Goal: Check status: Check status

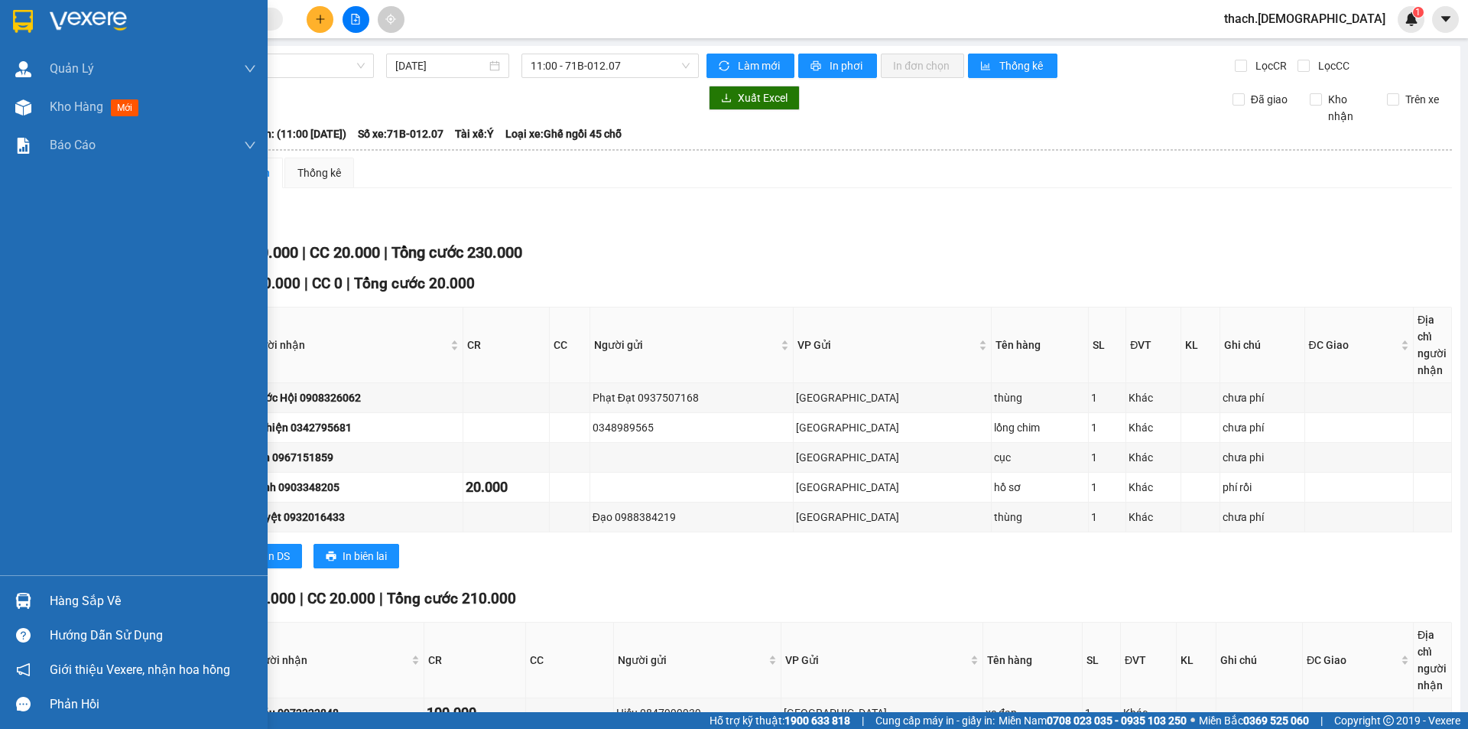
scroll to position [184, 0]
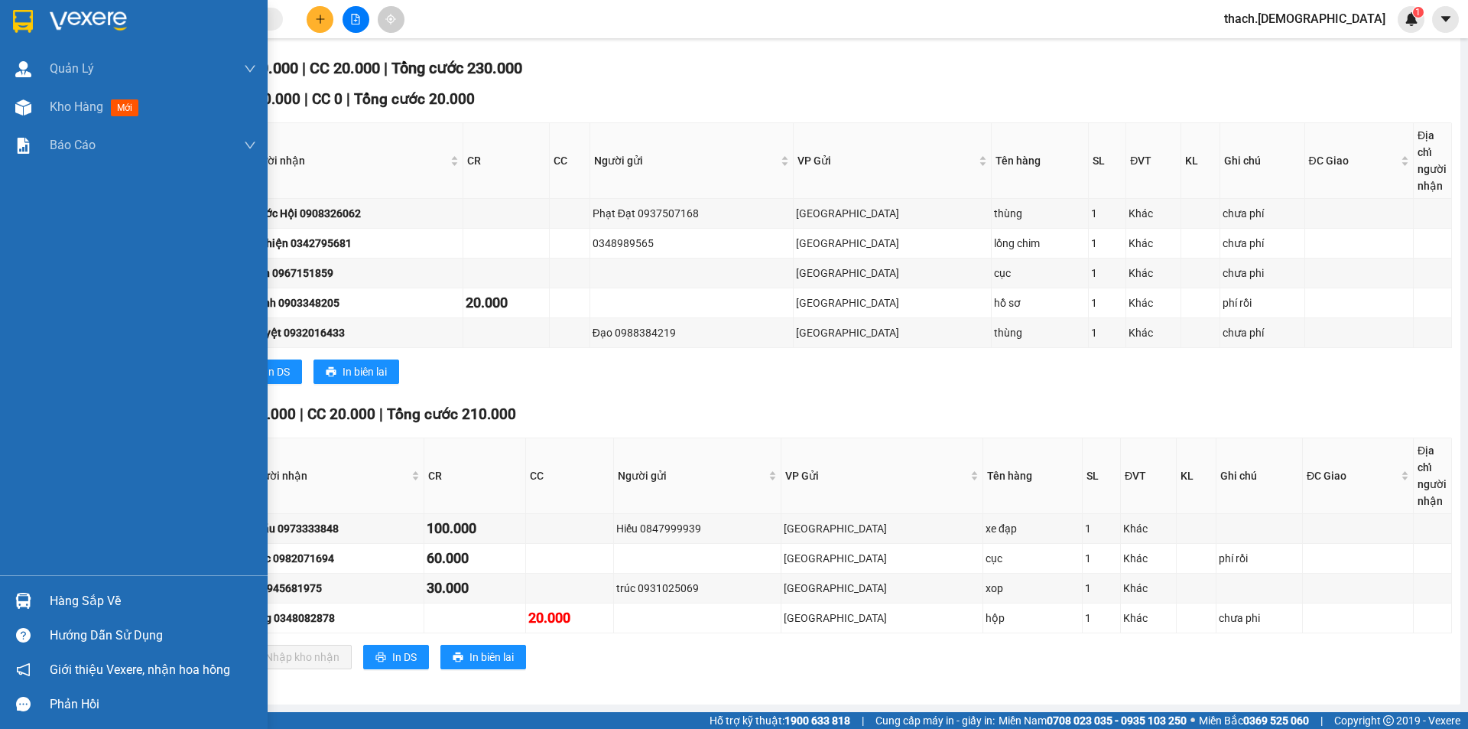
click at [33, 593] on div at bounding box center [23, 600] width 27 height 27
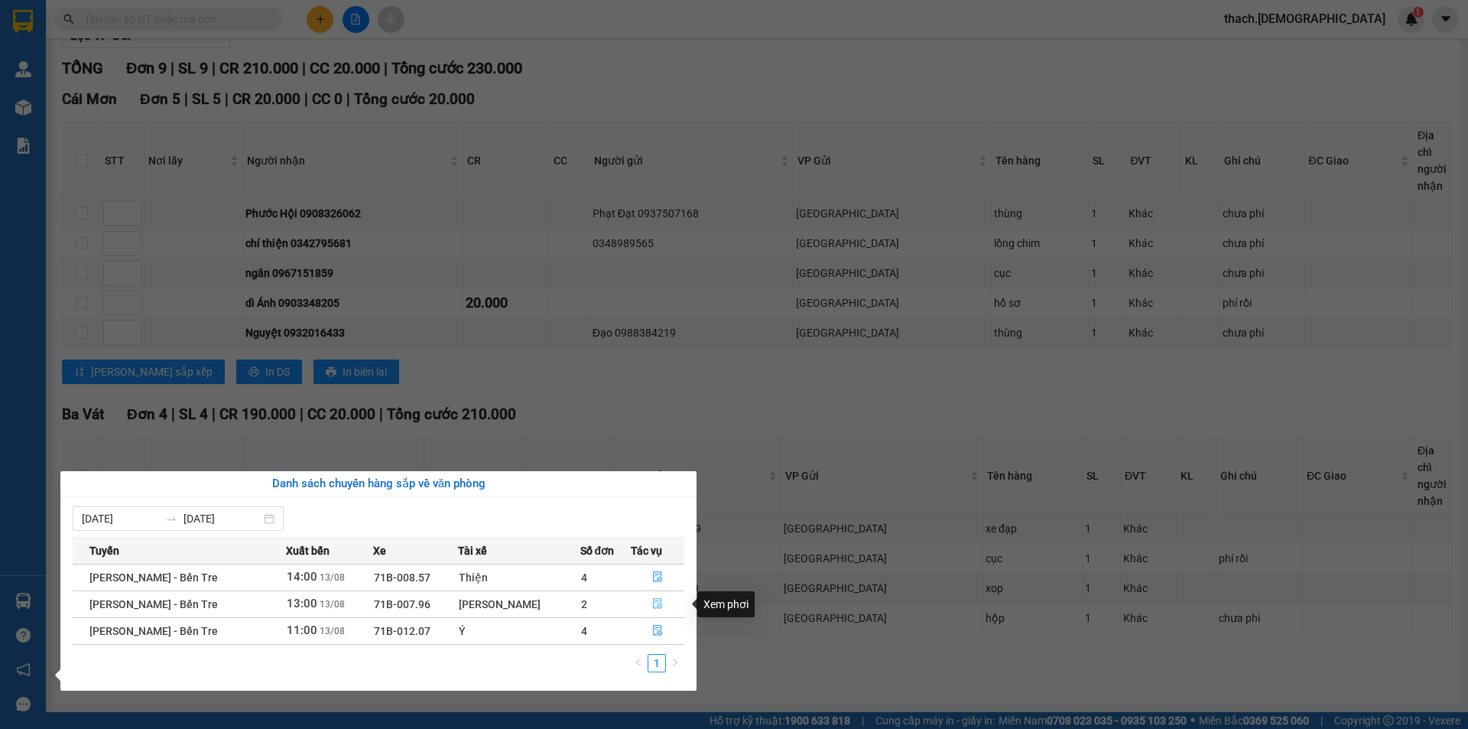
click at [652, 599] on icon "file-done" at bounding box center [657, 603] width 11 height 11
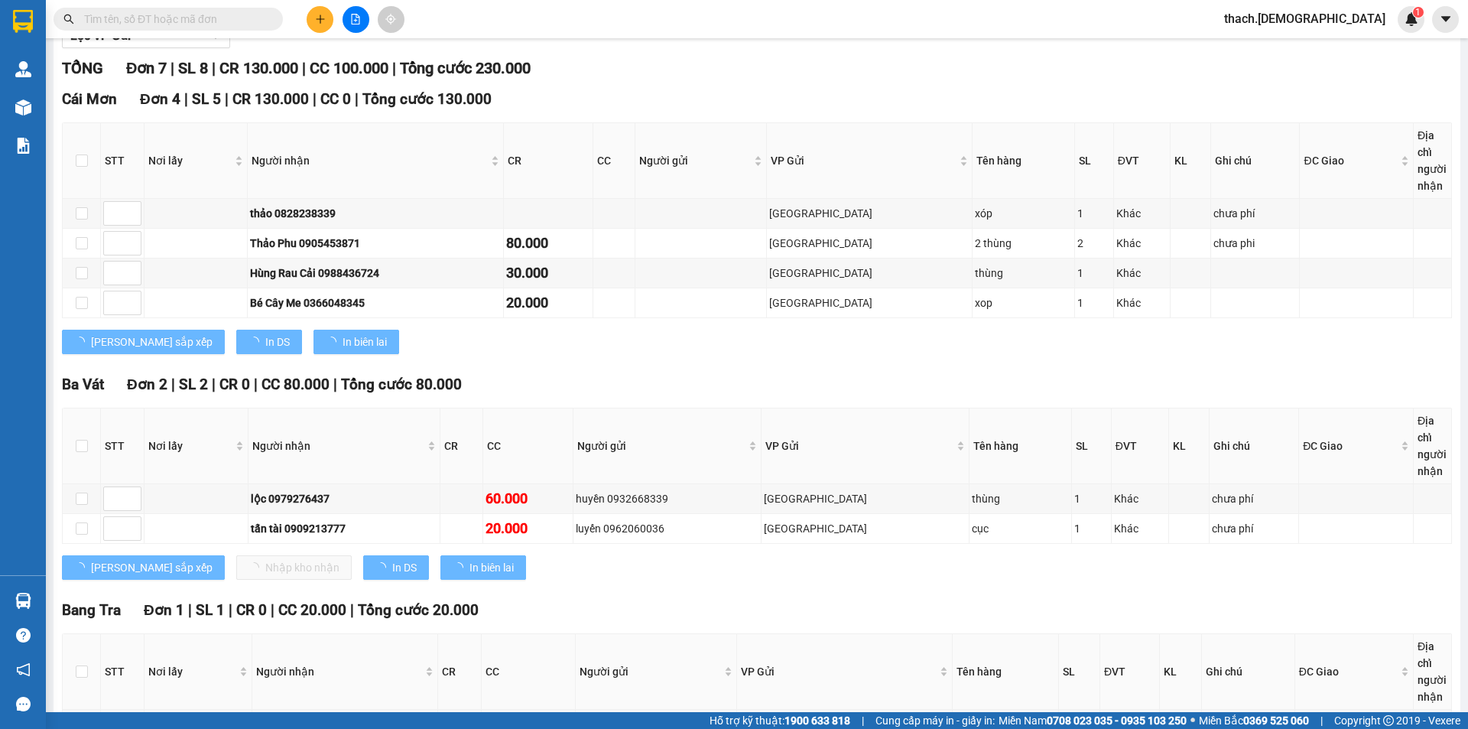
scroll to position [291, 0]
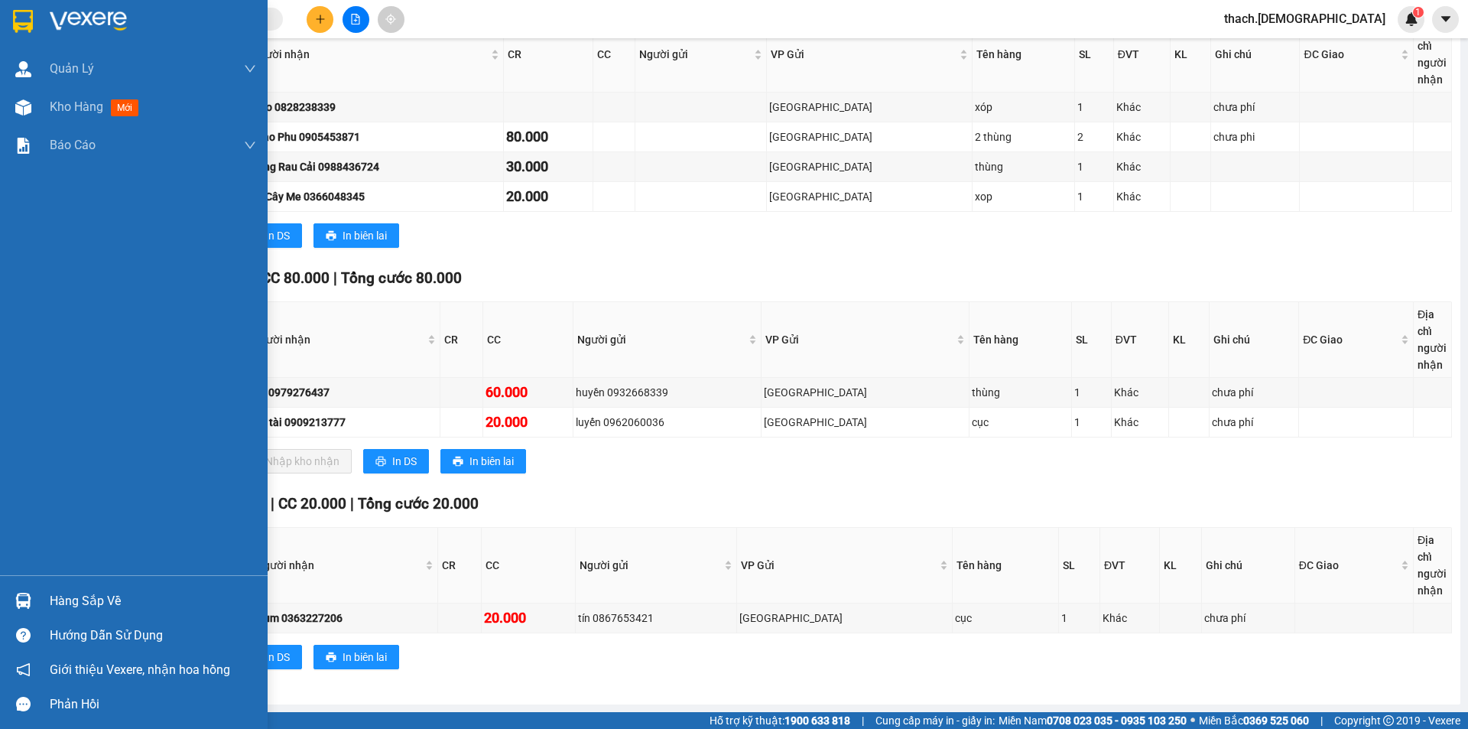
click at [68, 609] on div "Hàng sắp về" at bounding box center [153, 600] width 206 height 23
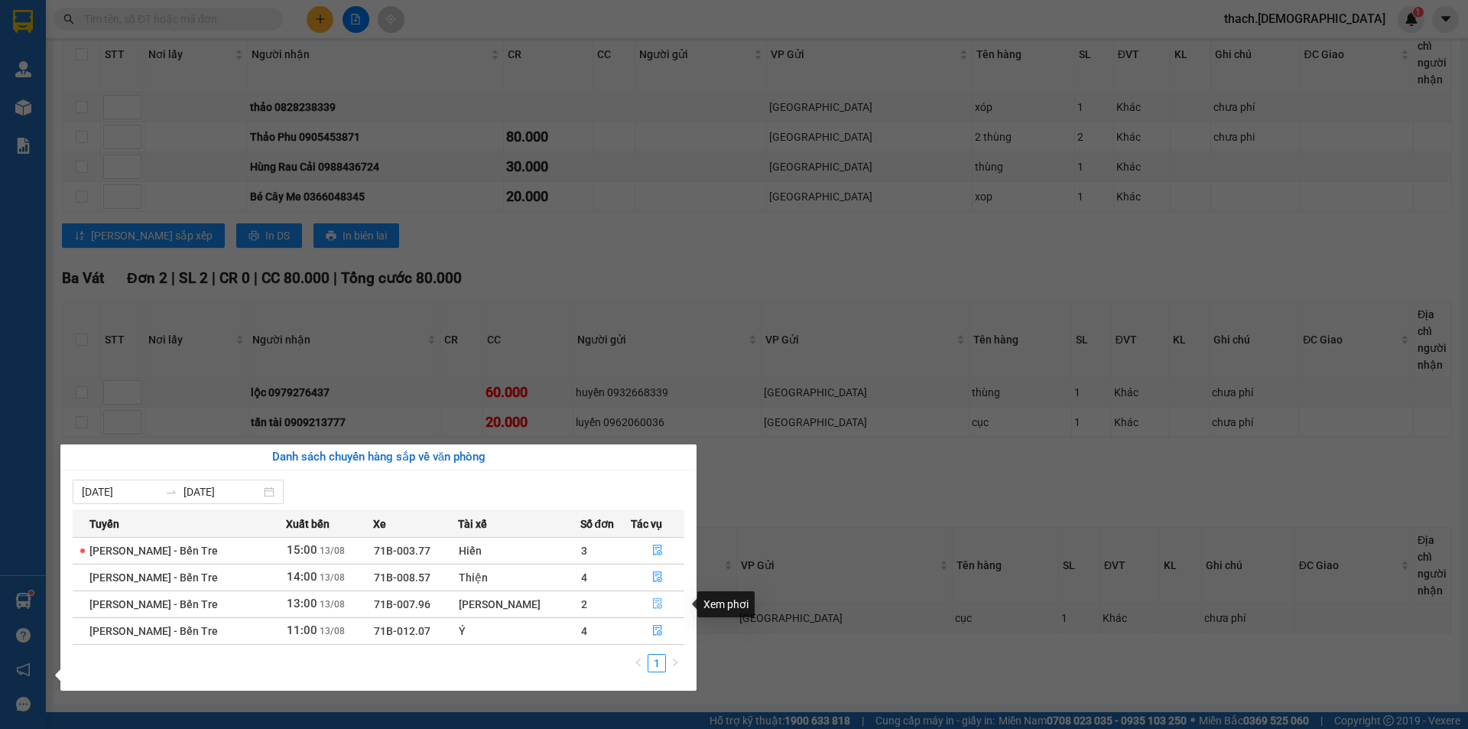
click at [655, 599] on icon "file-done" at bounding box center [657, 604] width 9 height 11
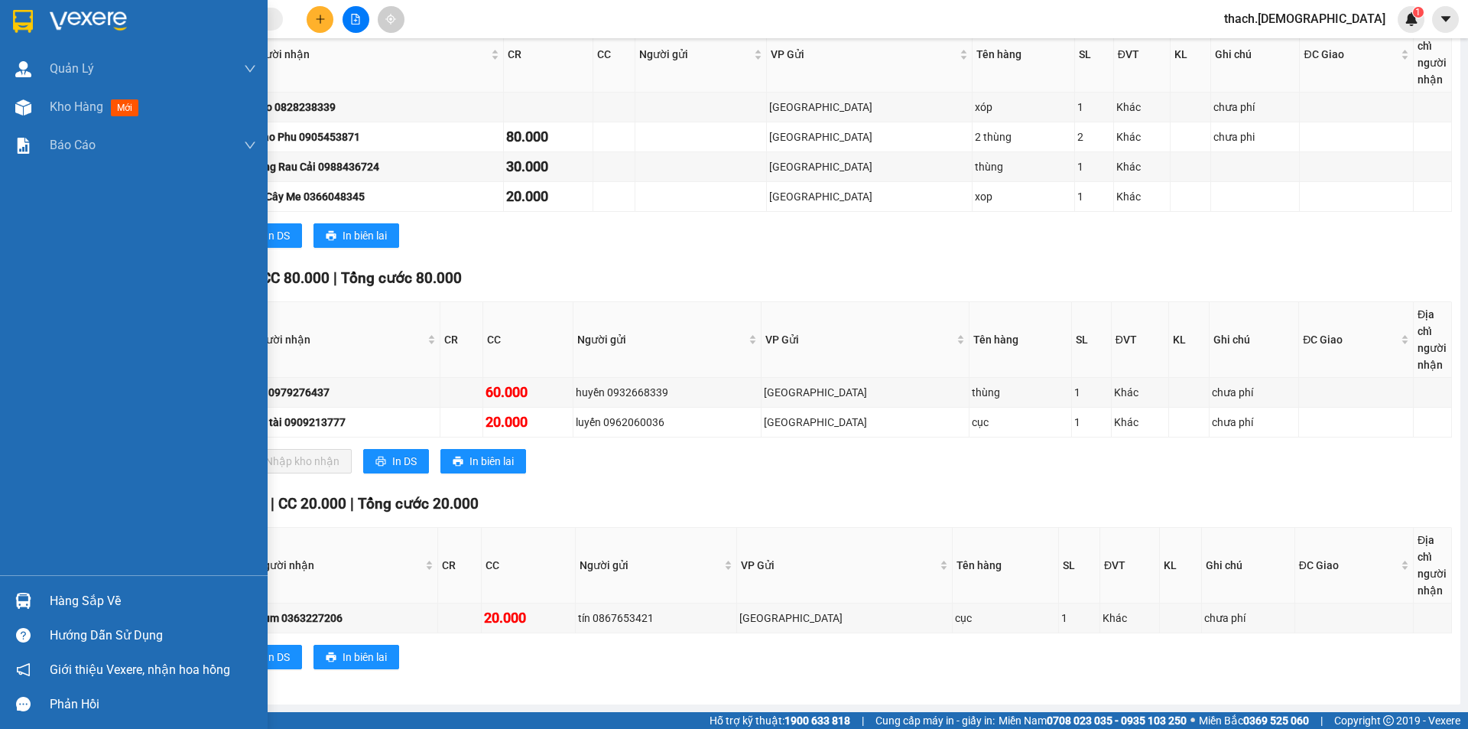
click at [47, 596] on div "Hàng sắp về" at bounding box center [134, 600] width 268 height 34
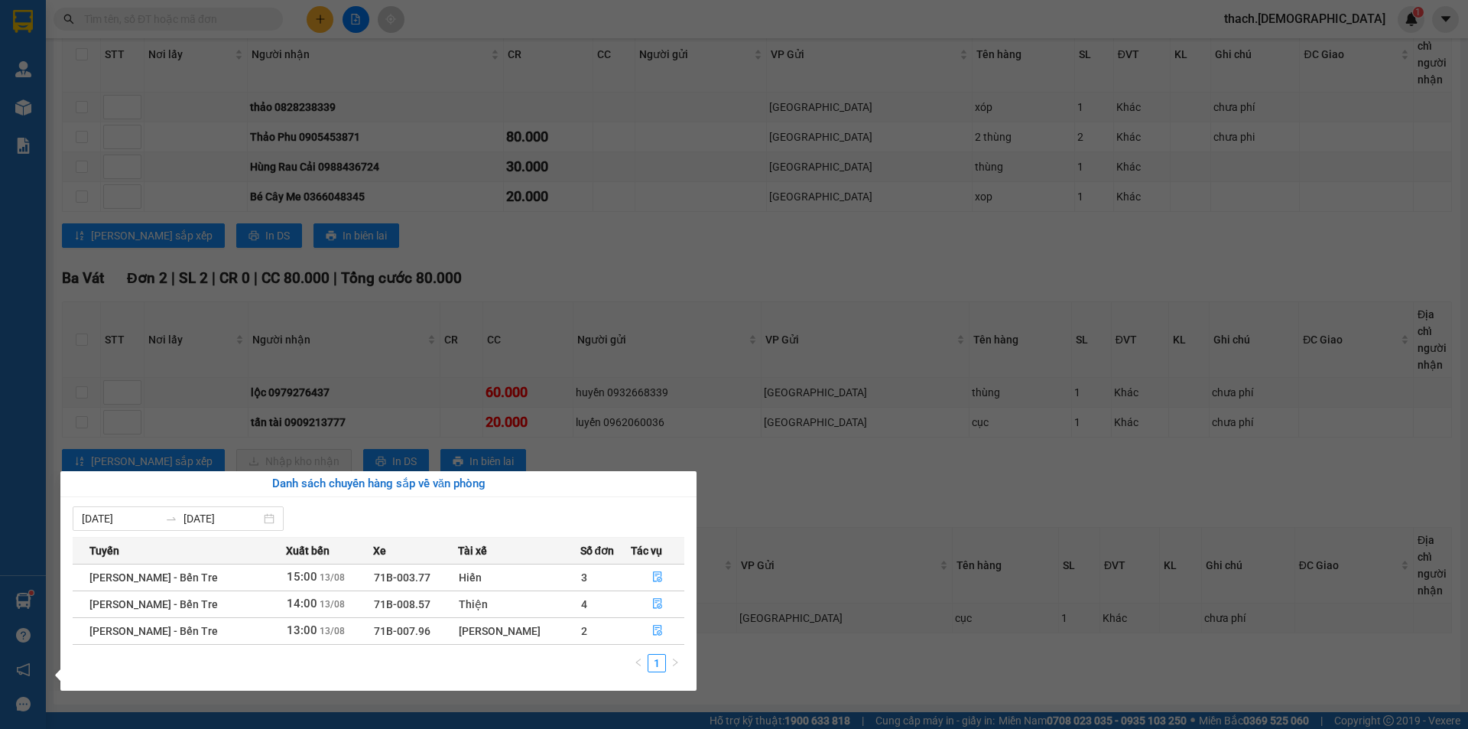
click at [28, 107] on div "Quản Lý Quản lý khách hàng mới Quản lý giao nhận mới Kho hàng mới Báo cáo Báo c…" at bounding box center [23, 364] width 46 height 729
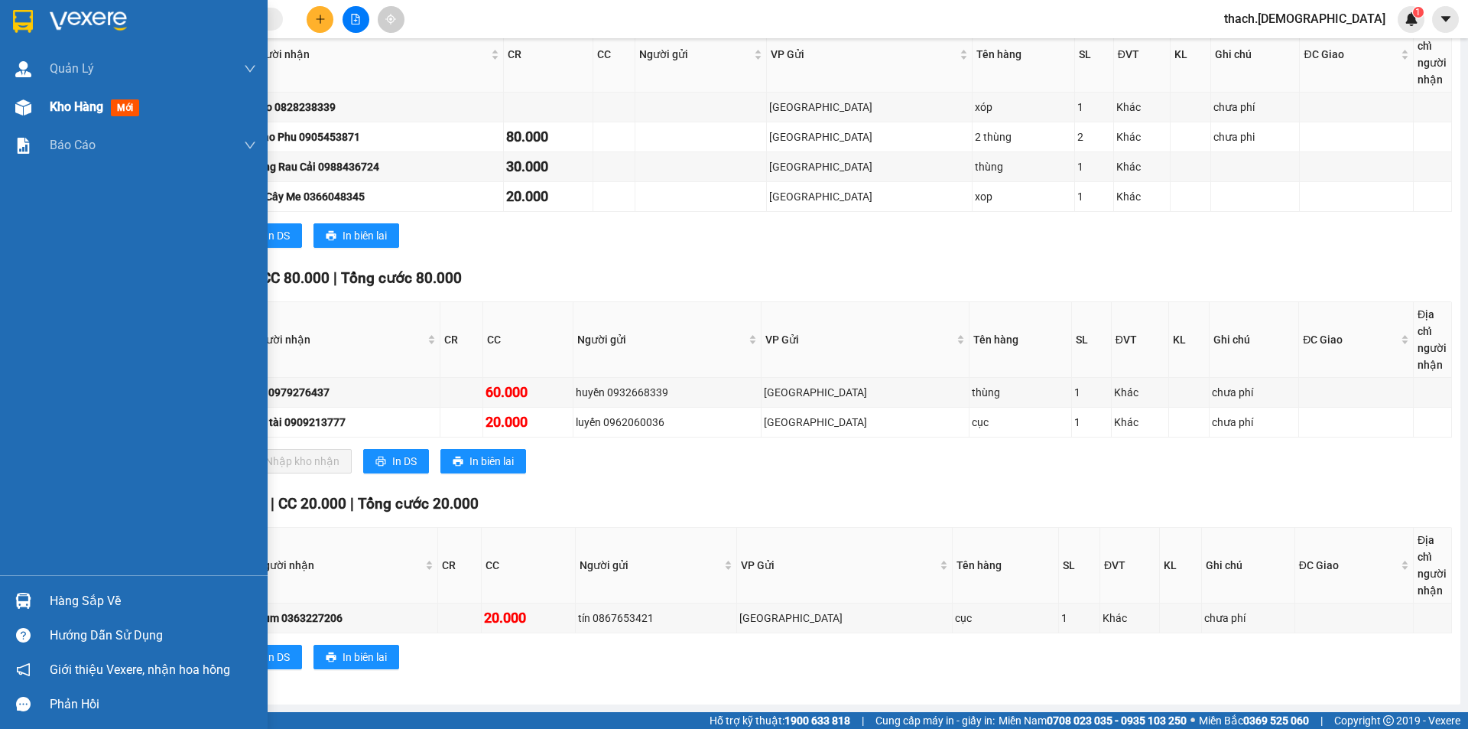
click at [52, 103] on span "Kho hàng" at bounding box center [77, 106] width 54 height 15
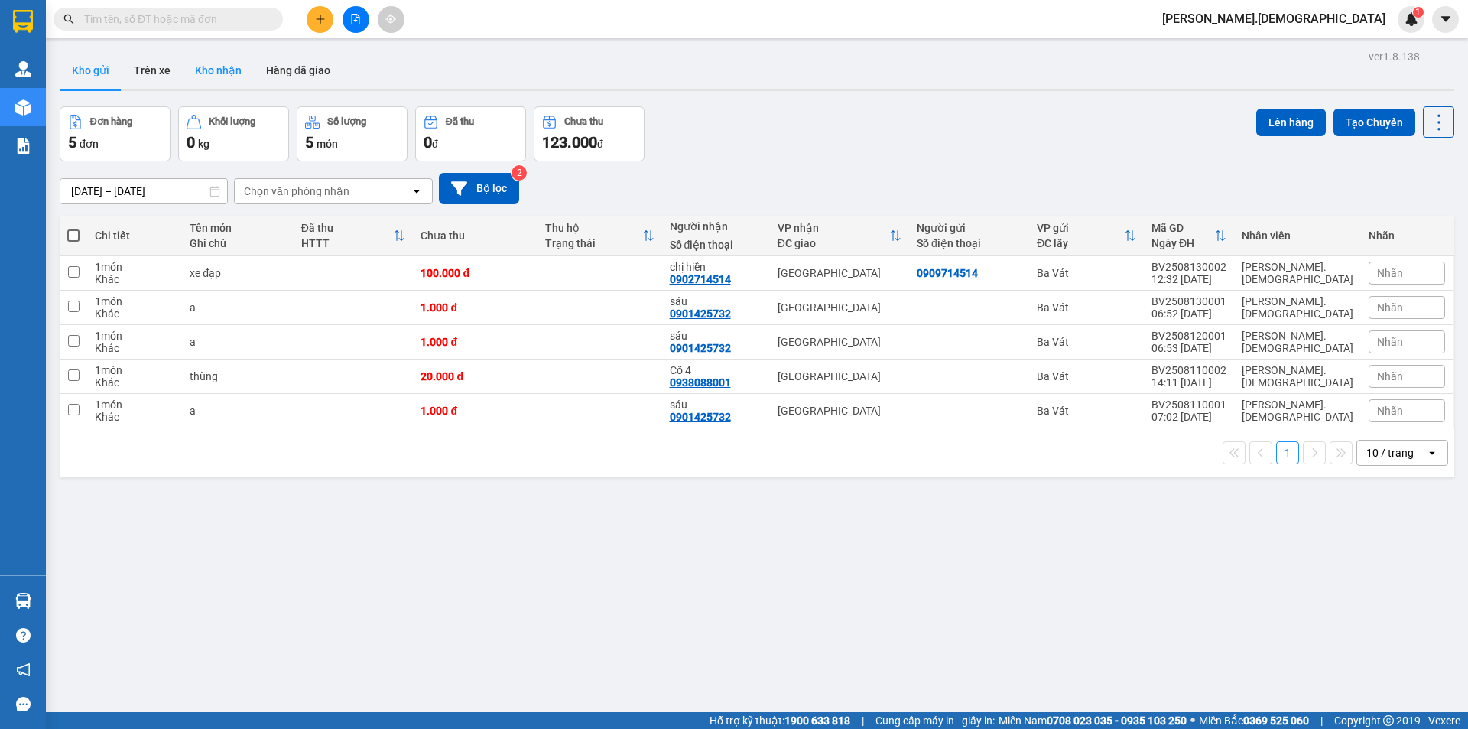
click at [234, 73] on button "Kho nhận" at bounding box center [218, 70] width 71 height 37
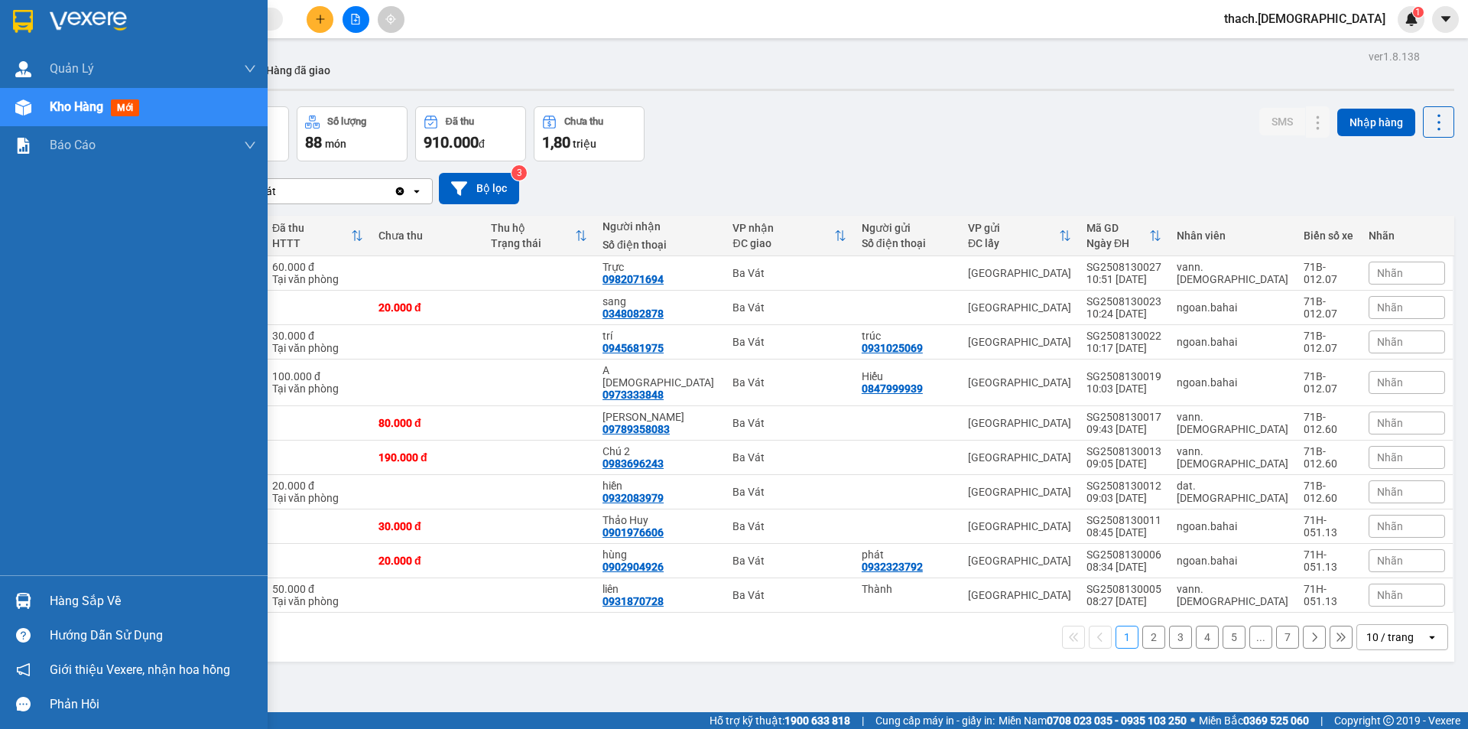
click at [65, 599] on div "Hàng sắp về" at bounding box center [153, 600] width 206 height 23
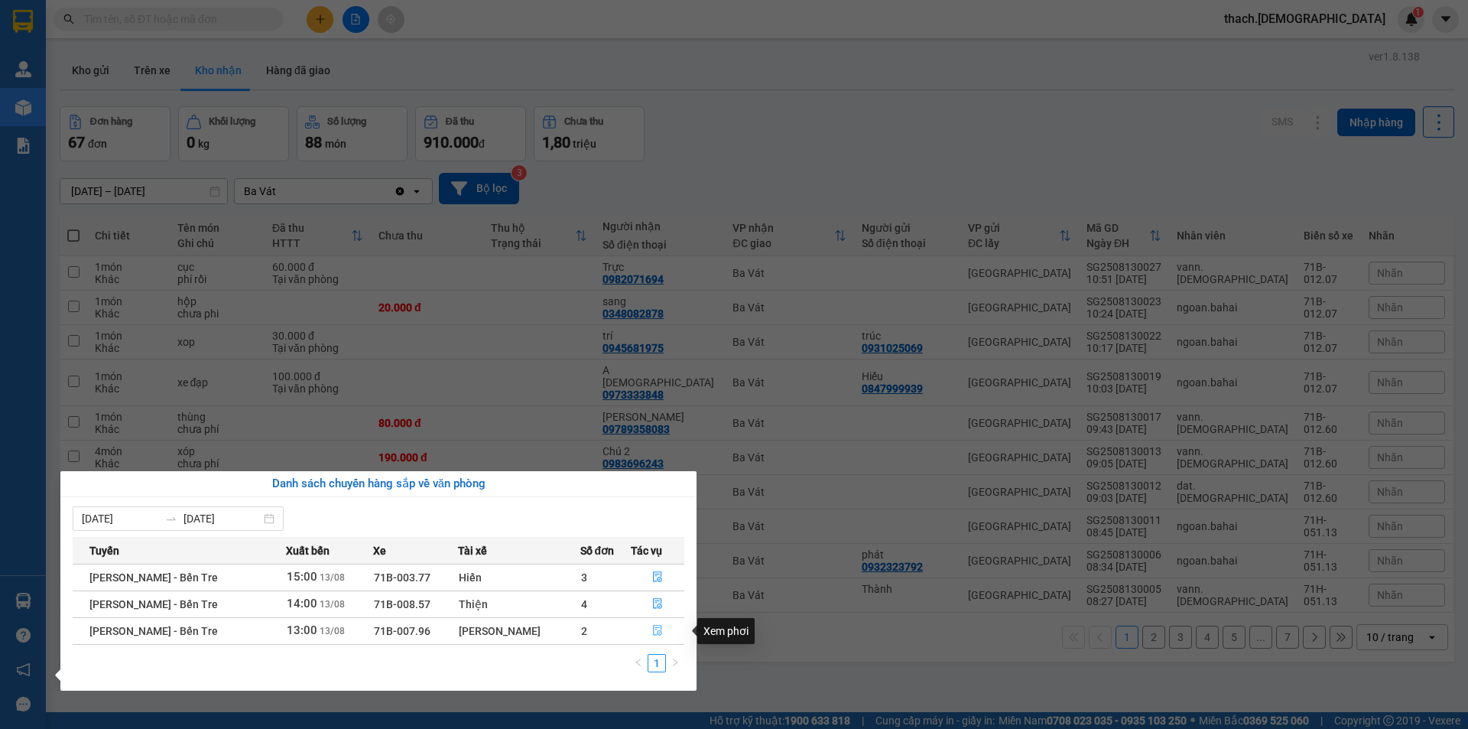
click at [652, 634] on icon "file-done" at bounding box center [657, 630] width 11 height 11
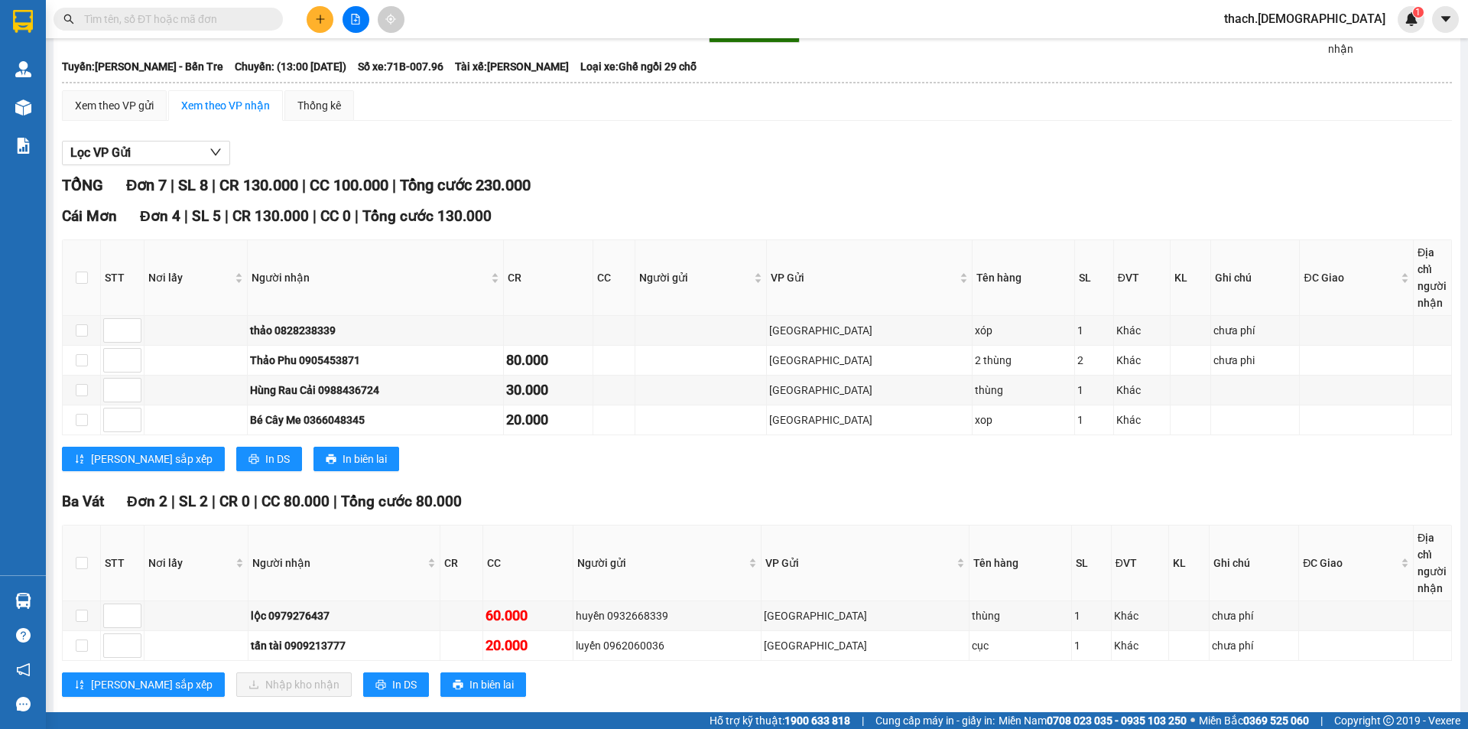
scroll to position [153, 0]
